Goal: Navigation & Orientation: Understand site structure

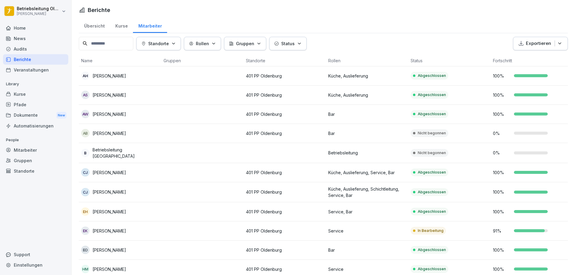
scroll to position [558, 0]
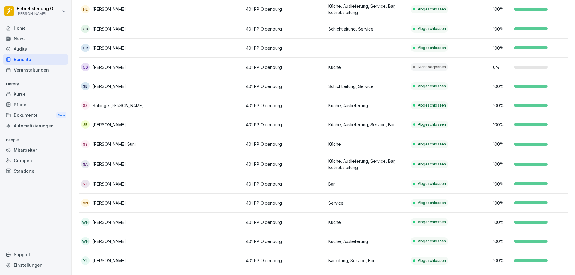
click at [37, 107] on div "Pfade" at bounding box center [35, 104] width 65 height 10
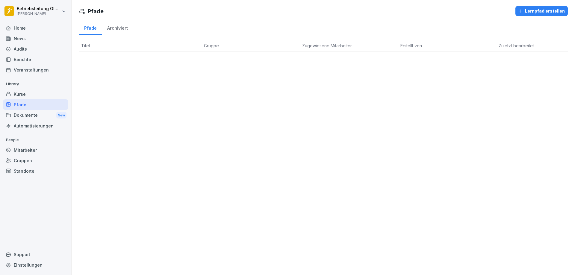
click at [42, 92] on div "Kurse" at bounding box center [35, 94] width 65 height 10
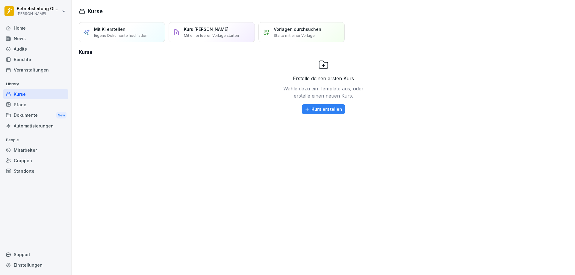
click at [28, 118] on div "Dokumente New" at bounding box center [35, 115] width 65 height 11
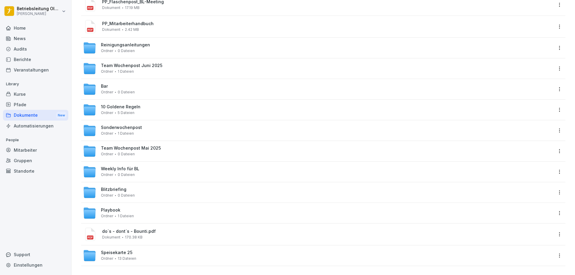
scroll to position [134, 0]
click at [25, 25] on div "Home" at bounding box center [35, 28] width 65 height 10
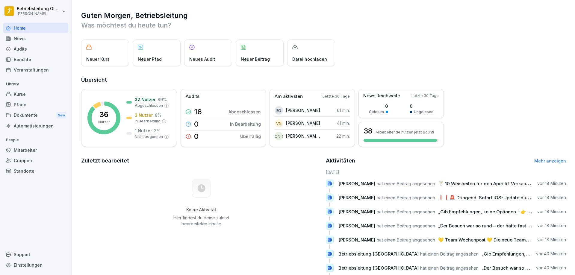
click at [30, 42] on div "News" at bounding box center [35, 38] width 65 height 10
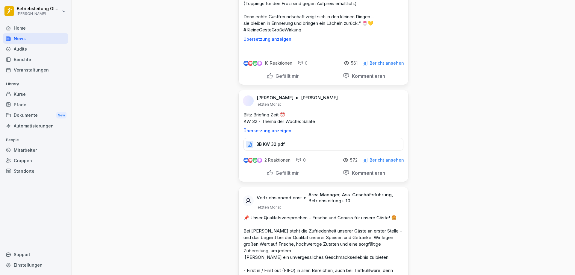
scroll to position [16011, 0]
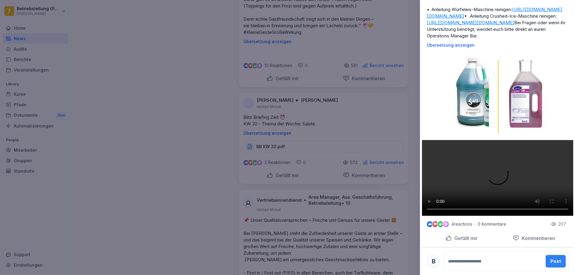
scroll to position [261, 0]
click at [554, 232] on div "4 reactions 0 Kommentare 207 Gefällt mir Kommentieren" at bounding box center [497, 234] width 151 height 26
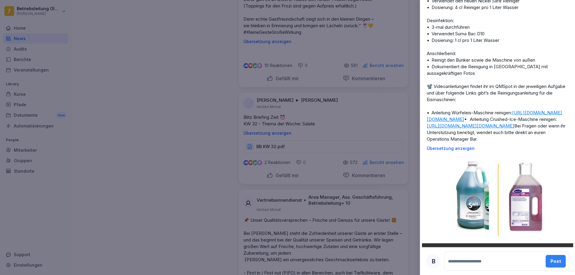
click at [371, 200] on div at bounding box center [287, 137] width 575 height 275
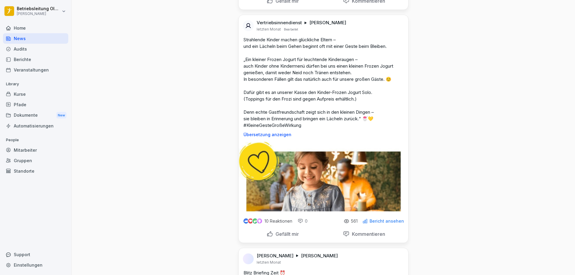
scroll to position [15921, 0]
